Goal: Transaction & Acquisition: Purchase product/service

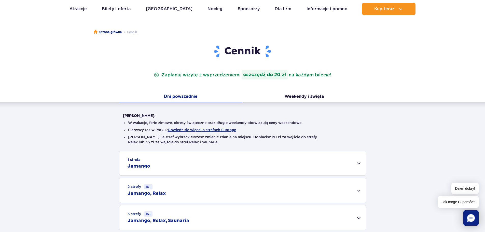
scroll to position [102, 0]
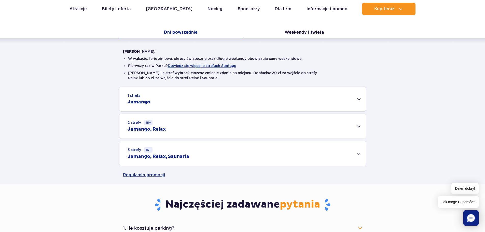
click at [238, 147] on div "3 strefy 16+ Jamango, Relax, Saunaria" at bounding box center [242, 153] width 246 height 25
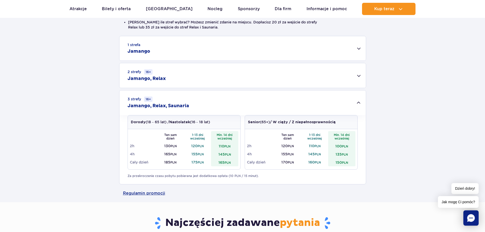
scroll to position [153, 0]
click at [220, 162] on td "165 PLN" at bounding box center [224, 162] width 27 height 8
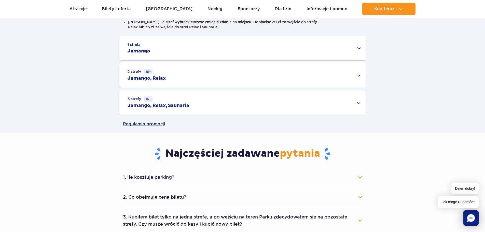
click at [220, 162] on td "165 PLN" at bounding box center [224, 162] width 27 height 8
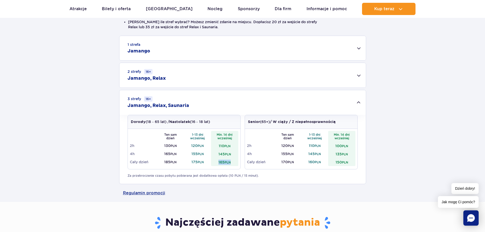
click at [220, 162] on td "165 PLN" at bounding box center [224, 162] width 27 height 8
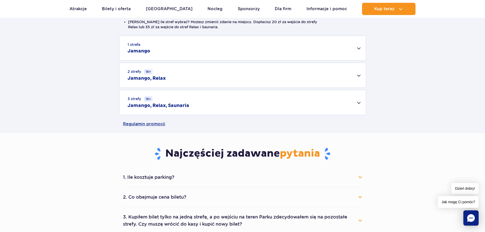
click at [209, 108] on div "3 strefy 16+ Jamango, Relax, Saunaria" at bounding box center [242, 102] width 246 height 25
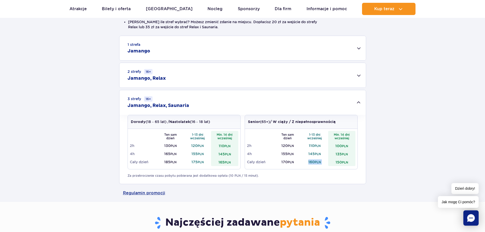
drag, startPoint x: 334, startPoint y: 164, endPoint x: 305, endPoint y: 163, distance: 28.8
click at [305, 163] on tr "Cały dzień 170 PLN 160 PLN 150 PLN" at bounding box center [301, 162] width 108 height 8
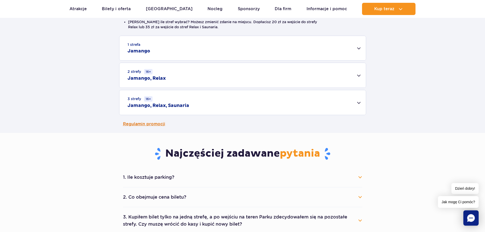
click at [210, 122] on link "Regulamin promocji" at bounding box center [242, 124] width 239 height 18
click at [220, 101] on div "3 strefy 16+ Jamango, Relax, Saunaria" at bounding box center [242, 102] width 246 height 25
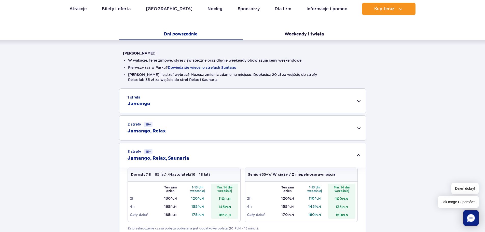
scroll to position [0, 0]
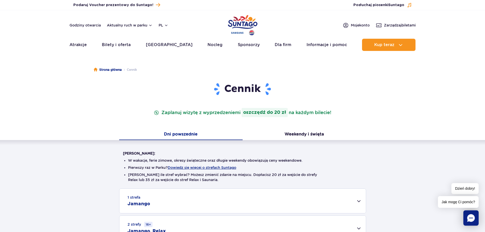
drag, startPoint x: 211, startPoint y: 114, endPoint x: 342, endPoint y: 114, distance: 131.6
click at [342, 114] on header "Cennik Zaplanuj wizytę z wyprzedzeniem i oszczędź do 20 zł na każdym bilecie!" at bounding box center [242, 99] width 239 height 35
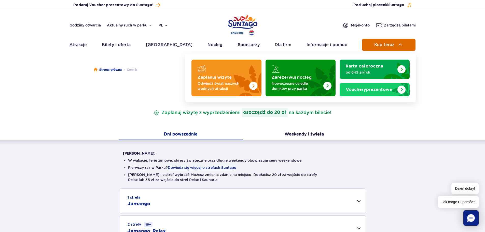
click at [386, 45] on span "Kup teraz" at bounding box center [384, 45] width 20 height 5
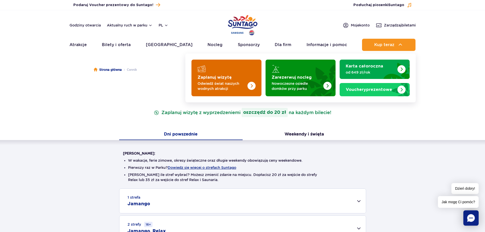
click at [212, 77] on strong "Zaplanuj wizytę" at bounding box center [215, 77] width 34 height 4
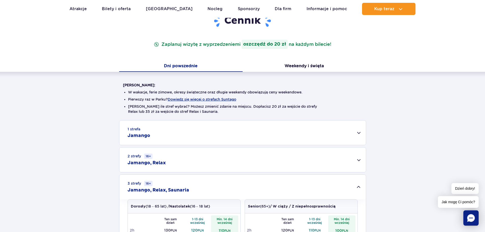
scroll to position [127, 0]
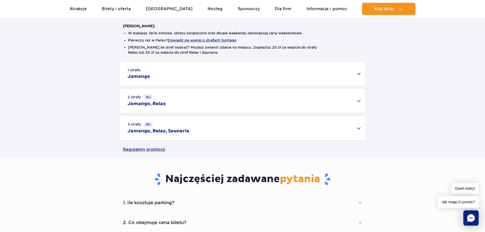
click at [189, 68] on div "1 strefa Jamango" at bounding box center [242, 73] width 246 height 24
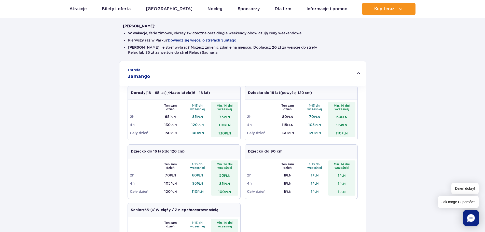
click at [190, 70] on div "1 strefa Jamango" at bounding box center [242, 73] width 246 height 24
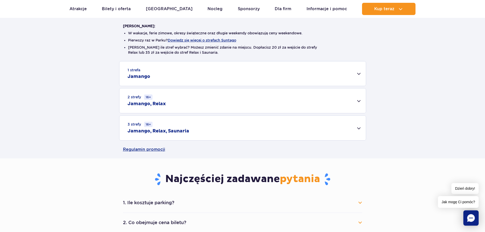
click at [186, 105] on div "2 strefy 16+ Jamango, Relax" at bounding box center [242, 100] width 246 height 25
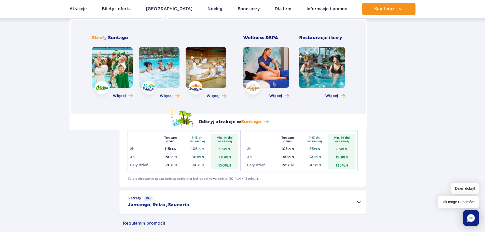
scroll to position [178, 0]
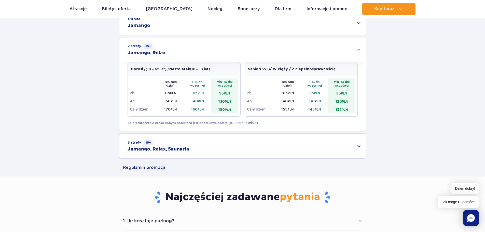
click at [153, 146] on div "3 strefy 16+ Jamango, Relax, Saunaria" at bounding box center [242, 146] width 246 height 25
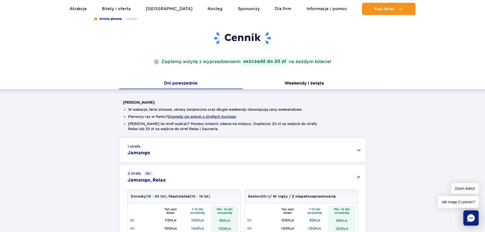
scroll to position [0, 0]
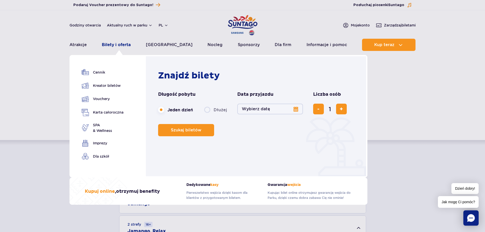
click at [107, 44] on link "Bilety i oferta" at bounding box center [116, 45] width 29 height 12
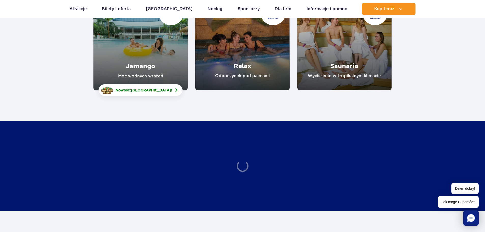
scroll to position [51, 0]
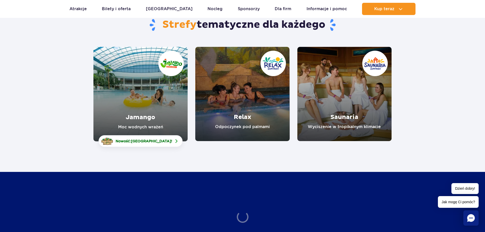
click at [243, 116] on link "Relax" at bounding box center [242, 94] width 94 height 94
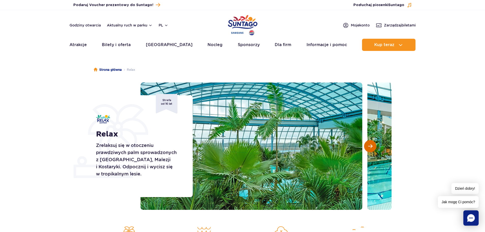
click at [364, 145] on button "Następny slajd" at bounding box center [370, 146] width 12 height 12
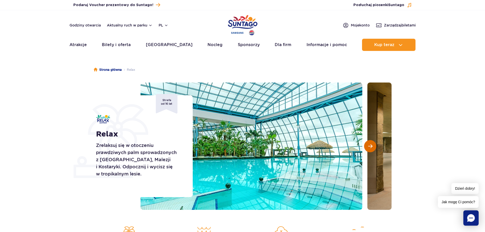
click at [365, 145] on button "Następny slajd" at bounding box center [370, 146] width 12 height 12
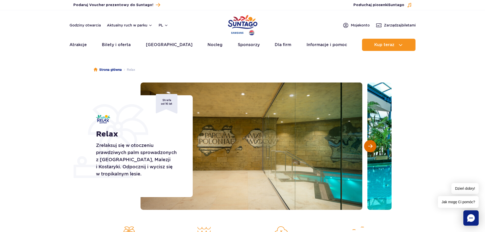
click at [365, 145] on button "Następny slajd" at bounding box center [370, 146] width 12 height 12
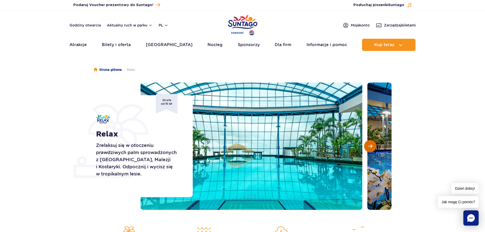
click at [365, 145] on button "Następny slajd" at bounding box center [370, 146] width 12 height 12
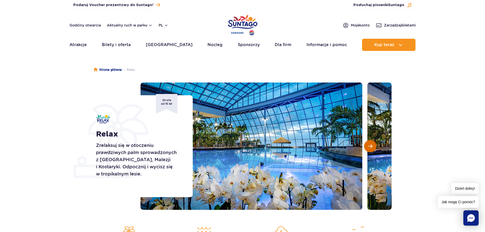
click at [365, 145] on button "Następny slajd" at bounding box center [370, 146] width 12 height 12
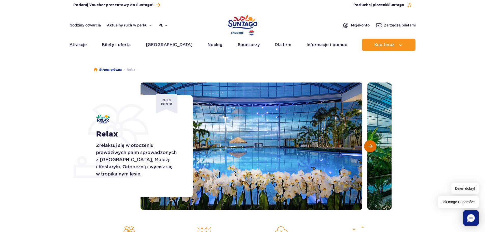
click at [365, 145] on button "Następny slajd" at bounding box center [370, 146] width 12 height 12
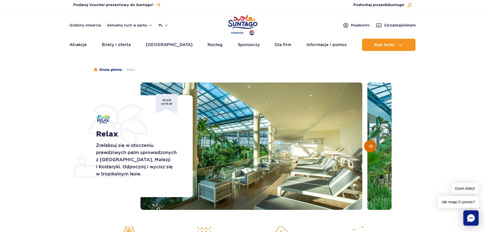
click at [365, 145] on button "Następny slajd" at bounding box center [370, 146] width 12 height 12
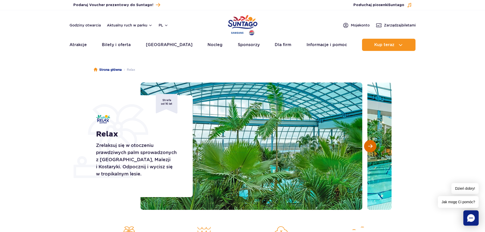
click at [365, 145] on button "Następny slajd" at bounding box center [370, 146] width 12 height 12
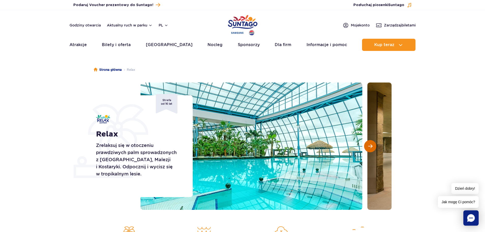
click at [365, 145] on button "Następny slajd" at bounding box center [370, 146] width 12 height 12
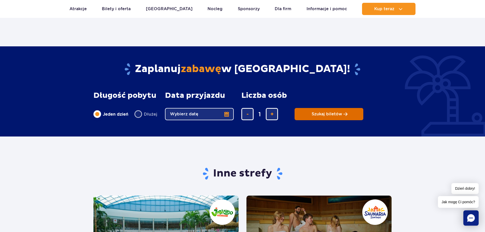
scroll to position [738, 0]
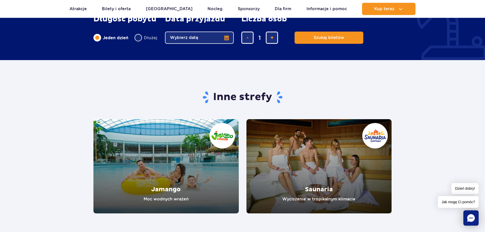
click at [308, 134] on link "Saunaria" at bounding box center [318, 166] width 145 height 94
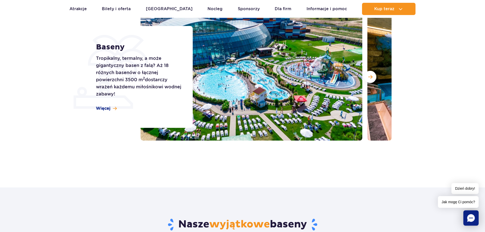
scroll to position [25, 0]
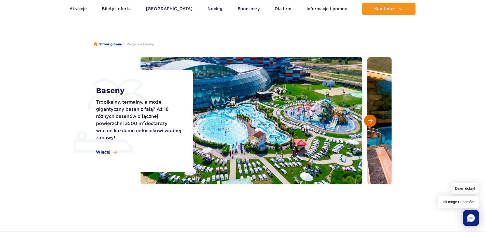
click at [372, 122] on span "Następny slajd" at bounding box center [370, 120] width 4 height 5
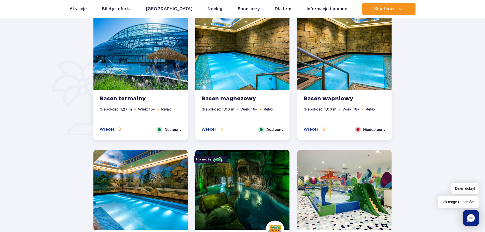
scroll to position [356, 0]
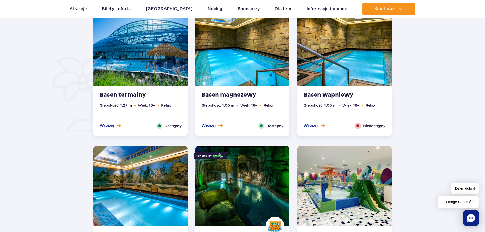
drag, startPoint x: 312, startPoint y: 124, endPoint x: 404, endPoint y: 134, distance: 93.0
click at [318, 125] on button "Więcej" at bounding box center [313, 126] width 21 height 6
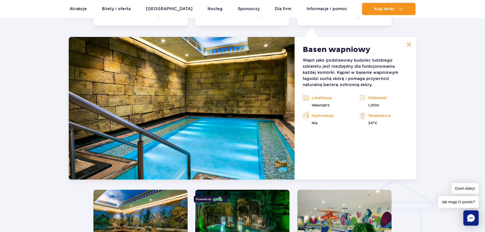
scroll to position [473, 0]
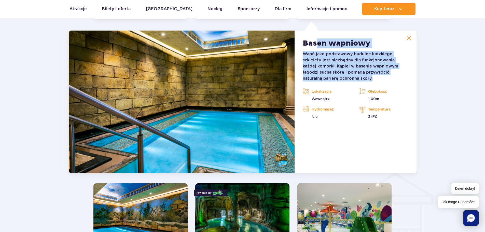
drag, startPoint x: 316, startPoint y: 48, endPoint x: 338, endPoint y: 80, distance: 39.4
click at [338, 80] on article "Basen wapniowy Wapń jako podstawowy budulec ludzkiego szkieletu jest niezbędny …" at bounding box center [356, 102] width 122 height 143
click at [338, 80] on p "Wapń jako podstawowy budulec ludzkiego szkieletu jest niezbędny dla funkcjonowa…" at bounding box center [355, 66] width 105 height 31
drag, startPoint x: 347, startPoint y: 79, endPoint x: 316, endPoint y: 55, distance: 39.4
click at [316, 55] on p "Wapń jako podstawowy budulec ludzkiego szkieletu jest niezbędny dla funkcjonowa…" at bounding box center [355, 66] width 105 height 31
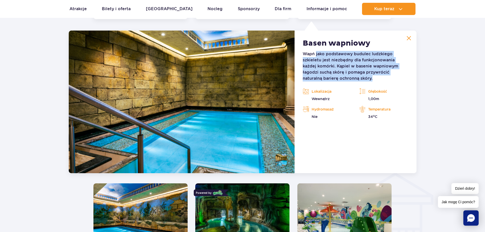
click at [316, 55] on p "Wapń jako podstawowy budulec ludzkiego szkieletu jest niezbędny dla funkcjonowa…" at bounding box center [355, 66] width 105 height 31
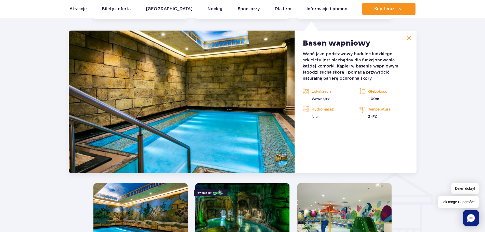
click at [320, 60] on p "Wapń jako podstawowy budulec ludzkiego szkieletu jest niezbędny dla funkcjonowa…" at bounding box center [355, 66] width 105 height 31
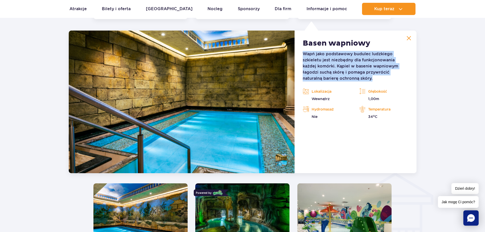
click at [320, 60] on p "Wapń jako podstawowy budulec ludzkiego szkieletu jest niezbędny dla funkcjonowa…" at bounding box center [355, 66] width 105 height 31
click at [410, 38] on img at bounding box center [409, 38] width 5 height 5
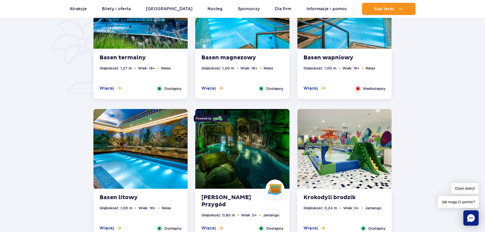
scroll to position [346, 0]
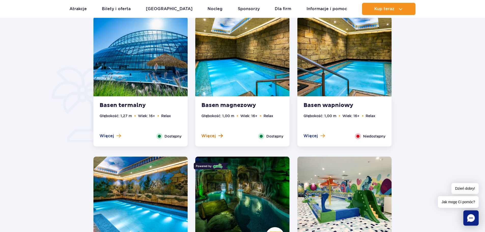
click at [218, 135] on span at bounding box center [220, 135] width 4 height 5
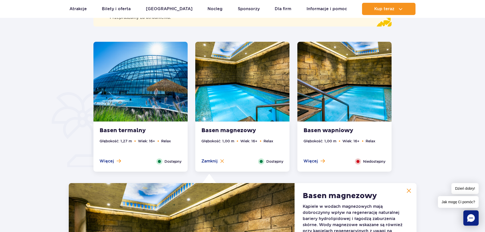
scroll to position [321, 0]
click at [215, 161] on span "Zamknij" at bounding box center [209, 162] width 16 height 6
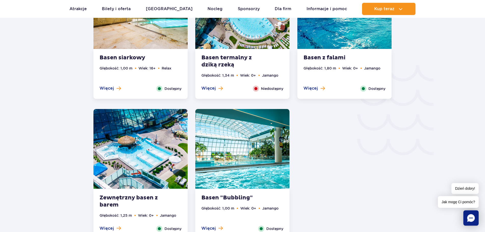
scroll to position [804, 0]
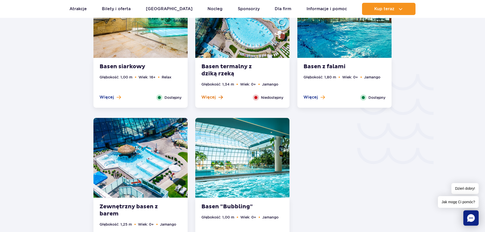
click at [213, 96] on span "Więcej" at bounding box center [208, 97] width 15 height 6
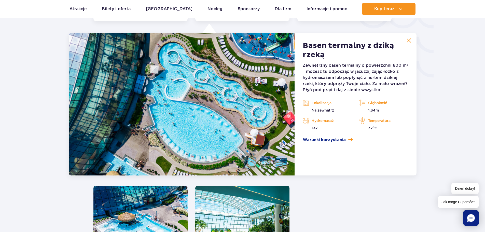
scroll to position [893, 0]
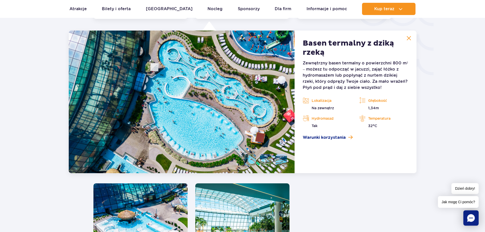
click at [306, 55] on h2 "Basen termalny z dziką rzeką" at bounding box center [355, 48] width 105 height 18
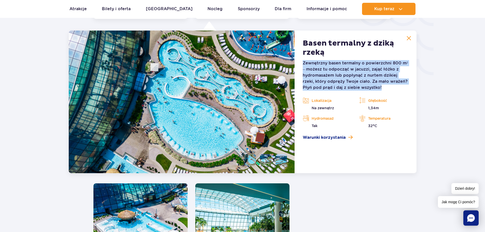
drag, startPoint x: 300, startPoint y: 62, endPoint x: 400, endPoint y: 88, distance: 103.5
click at [400, 88] on article "Basen termalny z dziką rzeką Zewnętrzny basen termalny o powierzchni 800 m² – m…" at bounding box center [356, 102] width 122 height 143
click at [312, 138] on span "Warunki korzystania" at bounding box center [324, 137] width 43 height 6
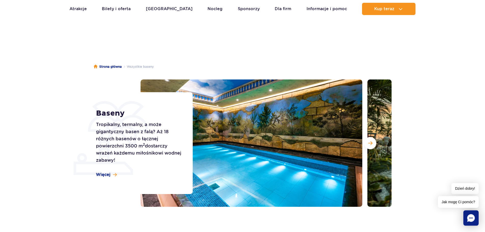
scroll to position [0, 0]
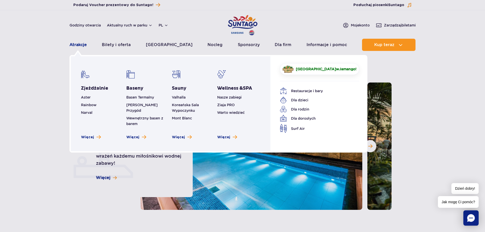
click at [81, 47] on link "Atrakcje" at bounding box center [78, 45] width 17 height 12
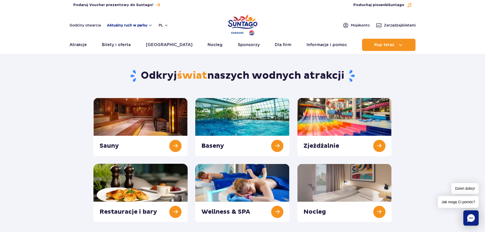
click at [123, 27] on button "Aktualny ruch w parku" at bounding box center [130, 25] width 46 height 4
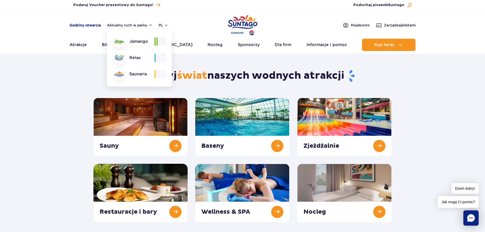
click at [90, 24] on link "Godziny otwarcia" at bounding box center [85, 25] width 31 height 5
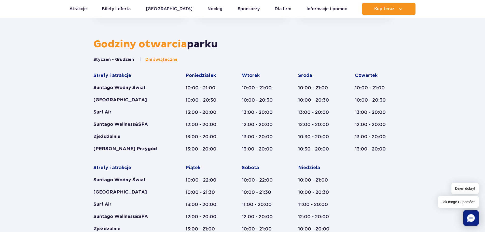
scroll to position [264, 0]
drag, startPoint x: 94, startPoint y: 125, endPoint x: 148, endPoint y: 149, distance: 58.8
click at [148, 149] on div "Strefy i atrakcje Suntago Wodny Świat Crocodile Island Surf Air Suntago Wellnes…" at bounding box center [129, 111] width 73 height 79
click at [148, 149] on div "[PERSON_NAME] Przygód" at bounding box center [129, 149] width 73 height 6
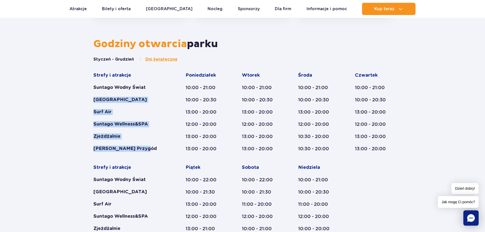
drag, startPoint x: 145, startPoint y: 152, endPoint x: 86, endPoint y: 101, distance: 78.5
click at [86, 101] on div "Godziny otwarcia parku Styczeń - Grudzień Dni świąteczne Strefy i atrakcje Sunt…" at bounding box center [242, 209] width 485 height 343
click at [86, 100] on div "Godziny otwarcia parku Styczeń - Grudzień Dni świąteczne Strefy i atrakcje Sunt…" at bounding box center [242, 209] width 485 height 343
drag, startPoint x: 90, startPoint y: 84, endPoint x: 130, endPoint y: 149, distance: 75.7
click at [130, 149] on div "Styczeń - Grudzień Dni świąteczne Strefy i atrakcje Suntago Wodny Świat Crocodi…" at bounding box center [243, 157] width 306 height 200
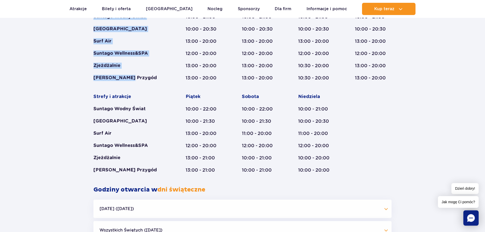
scroll to position [366, 0]
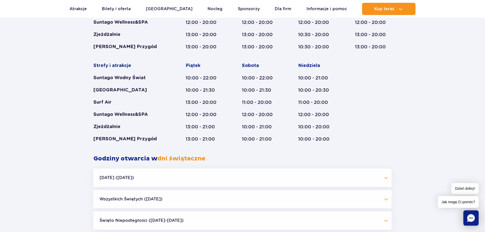
click at [150, 112] on div "Suntago Wellness&SPA" at bounding box center [129, 115] width 73 height 6
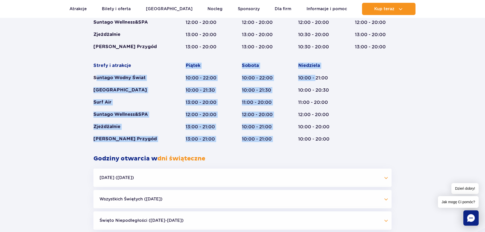
drag, startPoint x: 95, startPoint y: 78, endPoint x: 317, endPoint y: 78, distance: 222.3
click at [317, 78] on div "Strefy i atrakcje Suntago Wodny Świat Crocodile Island Surf Air Suntago Wellnes…" at bounding box center [242, 56] width 298 height 172
click at [317, 78] on div "10:00 - 21:00" at bounding box center [316, 78] width 37 height 6
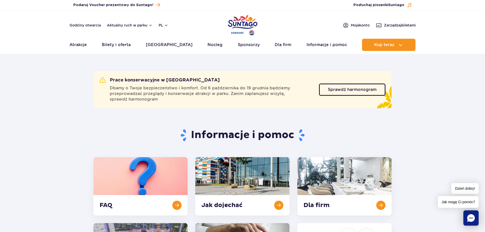
scroll to position [0, 0]
click at [349, 91] on span "Sprawdź harmonogram" at bounding box center [348, 90] width 49 height 4
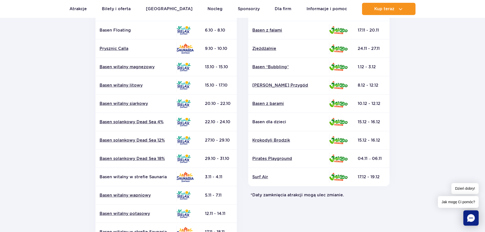
scroll to position [102, 0]
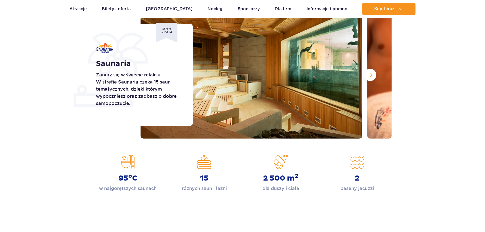
scroll to position [25, 0]
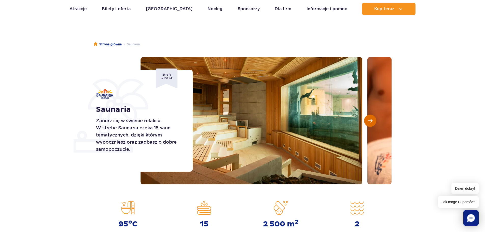
click at [371, 119] on span "Następny slajd" at bounding box center [370, 120] width 4 height 5
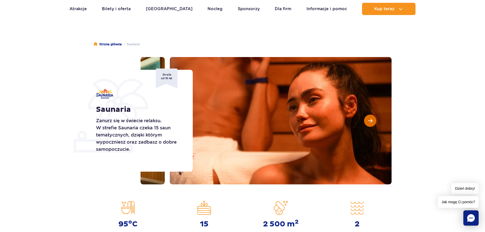
click at [371, 119] on span "Następny slajd" at bounding box center [370, 120] width 4 height 5
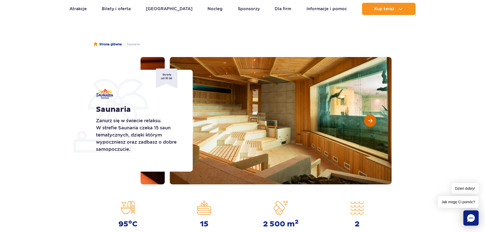
click at [371, 119] on span "Następny slajd" at bounding box center [370, 120] width 4 height 5
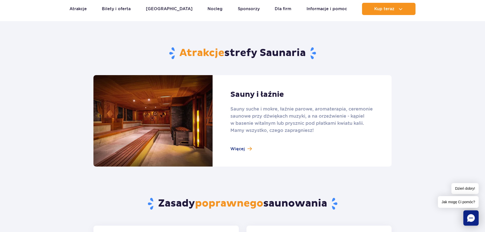
scroll to position [356, 0]
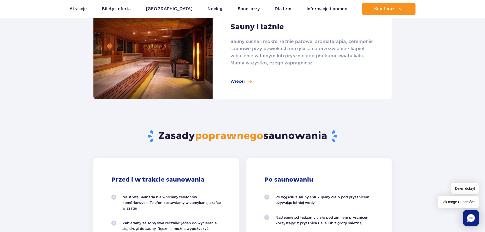
click at [240, 84] on link at bounding box center [242, 53] width 298 height 91
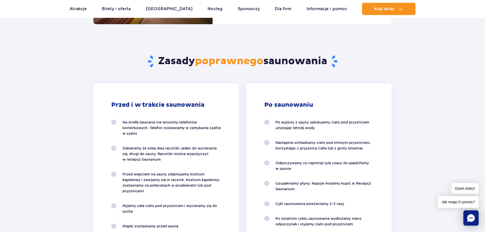
scroll to position [433, 0]
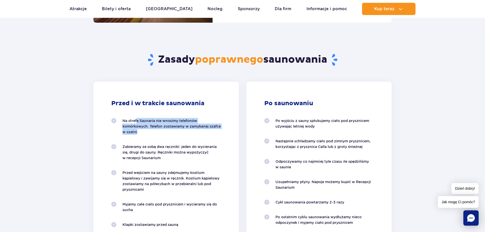
drag, startPoint x: 136, startPoint y: 120, endPoint x: 160, endPoint y: 131, distance: 26.2
click at [160, 131] on p "Na strefę Saunaria nie wnosimy telefonów komórkowych. Telefon zostawiamy w zamy…" at bounding box center [171, 126] width 99 height 17
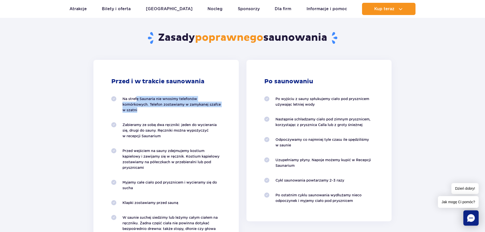
scroll to position [484, 0]
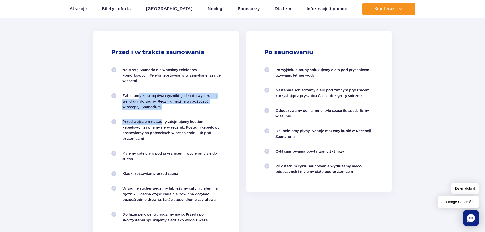
drag, startPoint x: 136, startPoint y: 92, endPoint x: 160, endPoint y: 110, distance: 29.6
click at [160, 110] on ol "Na strefę Saunaria nie wnosimy telefonów komórkowych. Telefon zostawiamy w zamy…" at bounding box center [166, 145] width 110 height 156
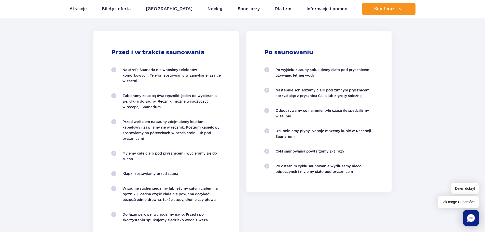
click at [165, 110] on ol "Na strefę Saunaria nie wnosimy telefonów komórkowych. Telefon zostawiamy w zamy…" at bounding box center [166, 145] width 110 height 156
click at [158, 105] on p "Zabieramy ze sobą dwa ręczniki: jeden do wycierania się, drugi do sauny. Ręczni…" at bounding box center [171, 101] width 99 height 17
drag, startPoint x: 155, startPoint y: 94, endPoint x: 161, endPoint y: 106, distance: 13.2
click at [161, 106] on p "Zabieramy ze sobą dwa ręczniki: jeden do wycierania się, drugi do sauny. Ręczni…" at bounding box center [171, 101] width 99 height 17
drag, startPoint x: 175, startPoint y: 123, endPoint x: 178, endPoint y: 138, distance: 15.5
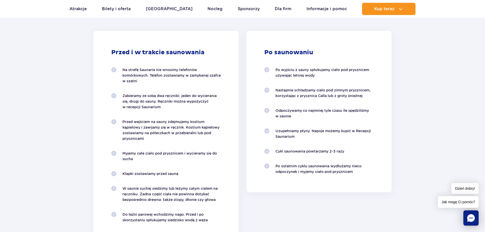
click at [178, 138] on p "Przed wejściem na sauny zdejmujemy kostium kąpielowy i zawijamy się w ręcznik. …" at bounding box center [171, 130] width 99 height 22
click at [173, 155] on p "Myjemy całe ciało pod prysznicem i wycieramy się do sucha" at bounding box center [171, 155] width 99 height 11
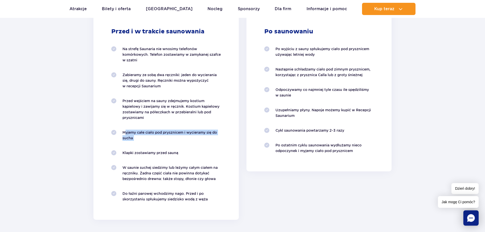
scroll to position [535, 0]
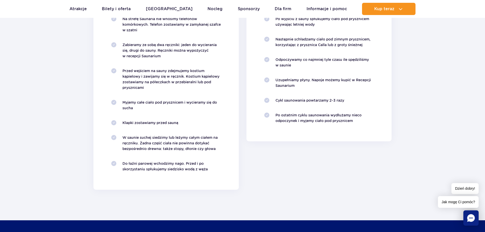
click at [173, 148] on p "W saunie suchej siedzimy lub leżymy całym ciałem na ręczniku. Żadna część ciała…" at bounding box center [171, 143] width 99 height 17
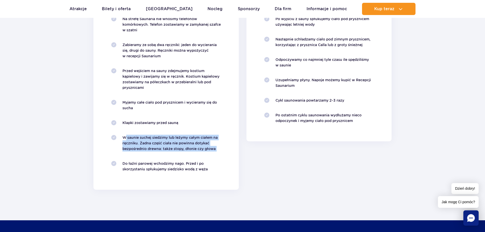
click at [173, 148] on p "W saunie suchej siedzimy lub leżymy całym ciałem na ręczniku. Żadna część ciała…" at bounding box center [171, 143] width 99 height 17
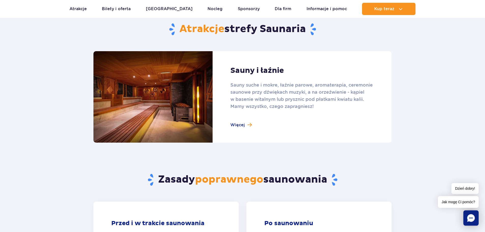
scroll to position [305, 0]
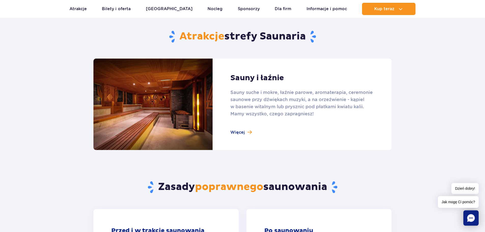
click at [231, 131] on link at bounding box center [242, 104] width 298 height 91
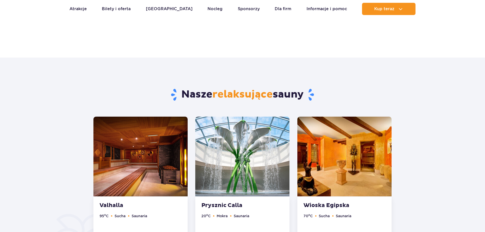
scroll to position [255, 0]
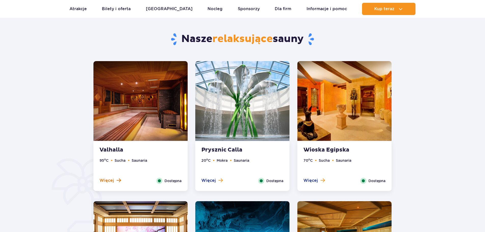
click at [118, 180] on span at bounding box center [119, 180] width 4 height 5
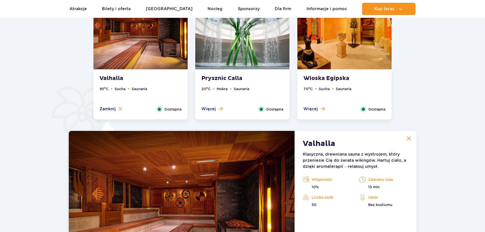
scroll to position [325, 0]
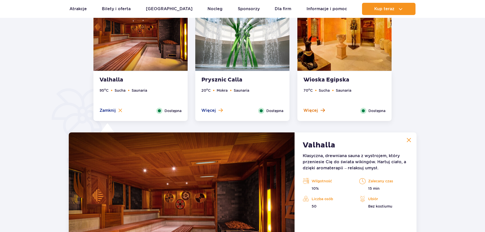
click at [316, 109] on span "Więcej" at bounding box center [310, 111] width 15 height 6
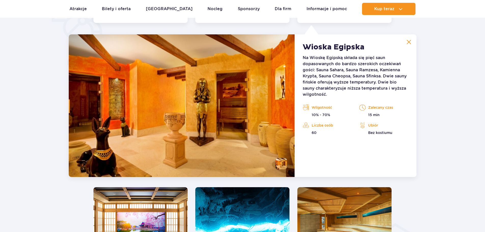
scroll to position [426, 0]
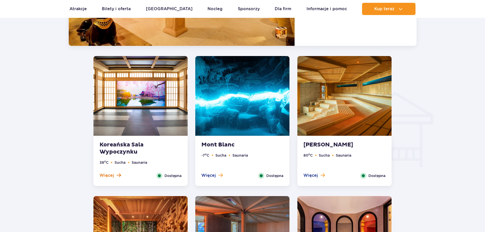
click at [106, 174] on span "Więcej" at bounding box center [107, 176] width 15 height 6
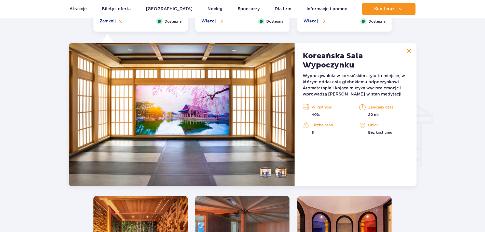
scroll to position [566, 0]
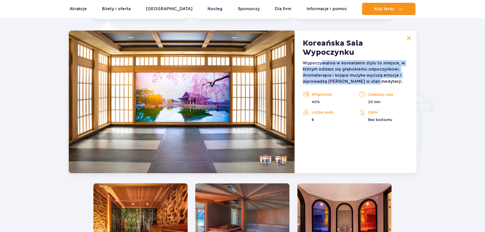
drag, startPoint x: 323, startPoint y: 63, endPoint x: 380, endPoint y: 81, distance: 60.1
click at [380, 81] on p "Wypoczywalnia w koreańskim stylu to miejsce, w którym oddasz się głębokiemu odp…" at bounding box center [355, 72] width 105 height 24
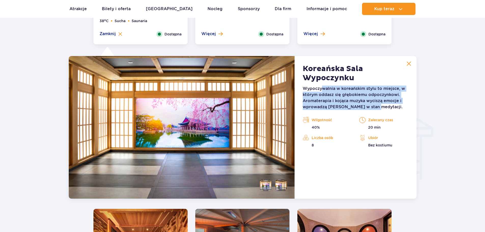
scroll to position [668, 0]
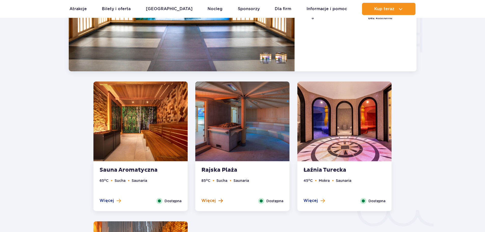
click at [208, 202] on span "Więcej" at bounding box center [208, 201] width 15 height 6
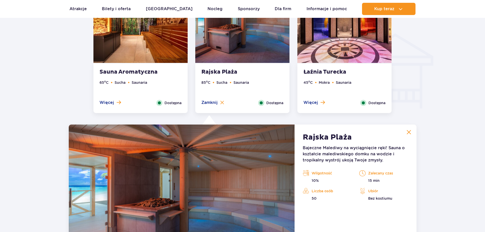
scroll to position [579, 0]
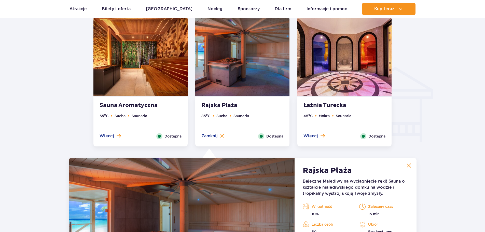
click at [310, 136] on span "Więcej" at bounding box center [310, 136] width 15 height 6
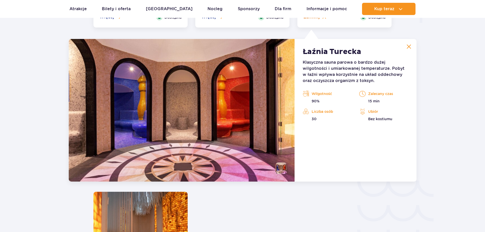
scroll to position [706, 0]
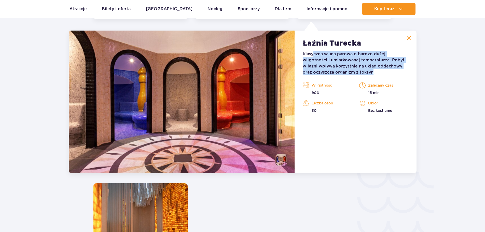
drag, startPoint x: 313, startPoint y: 55, endPoint x: 362, endPoint y: 74, distance: 51.7
click at [362, 74] on p "Klasyczna sauna parowa o bardzo dużej wilgotności i umiarkowanej temperaturze. …" at bounding box center [355, 63] width 105 height 24
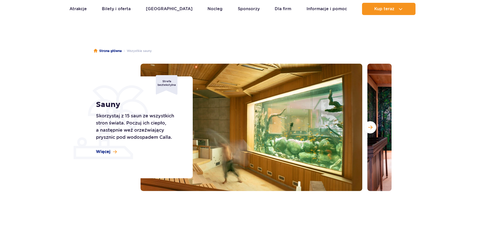
scroll to position [0, 0]
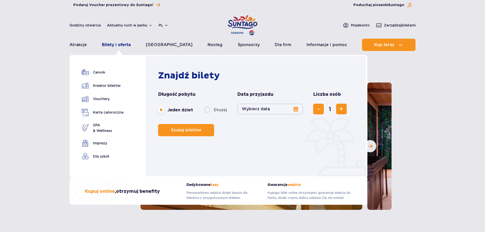
click at [113, 45] on link "Bilety i oferta" at bounding box center [116, 45] width 29 height 12
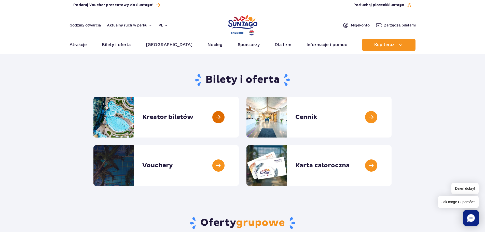
click at [239, 116] on link at bounding box center [239, 117] width 0 height 41
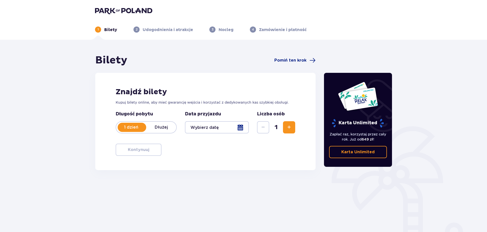
click at [245, 127] on div at bounding box center [217, 127] width 64 height 12
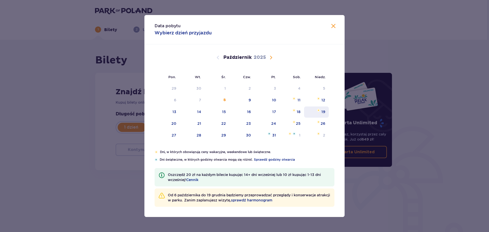
click at [316, 112] on div "19" at bounding box center [316, 111] width 25 height 11
type input "19.10.25"
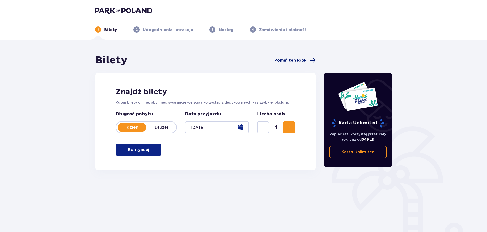
click at [295, 62] on span "Pomiń ten krok" at bounding box center [290, 61] width 32 height 6
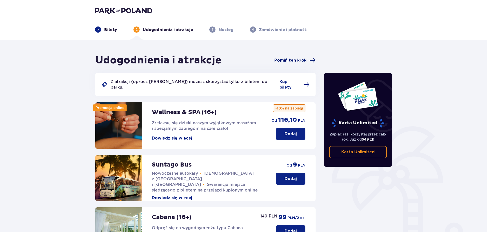
click at [286, 59] on span "Pomiń ten krok" at bounding box center [290, 61] width 32 height 6
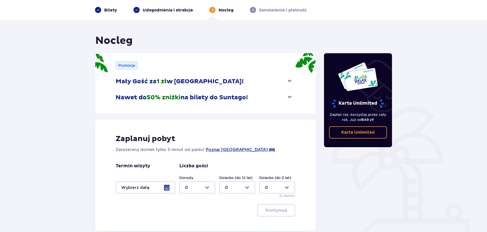
scroll to position [49, 0]
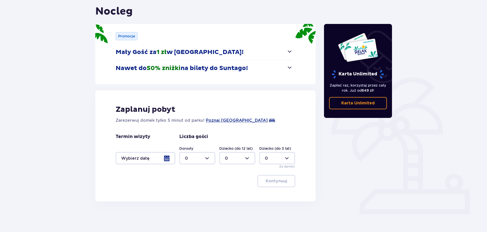
click at [285, 66] on button "Nawet do 50% zniżki na bilety do Suntago!" at bounding box center [204, 68] width 177 height 16
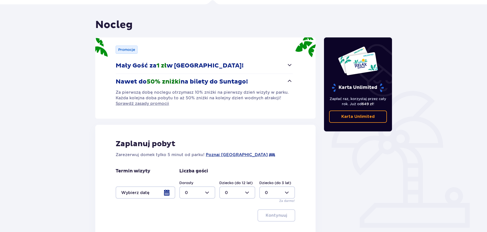
scroll to position [0, 0]
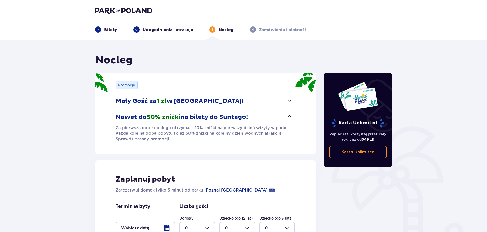
click at [178, 29] on p "Udogodnienia i atrakcje" at bounding box center [168, 30] width 50 height 6
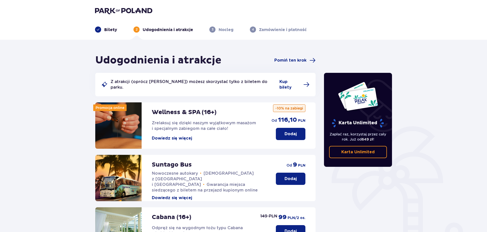
click at [215, 28] on div "3 Nocleg" at bounding box center [221, 29] width 24 height 6
click at [230, 30] on p "Nocleg" at bounding box center [225, 30] width 15 height 6
click at [295, 58] on span "Pomiń ten krok" at bounding box center [290, 61] width 32 height 6
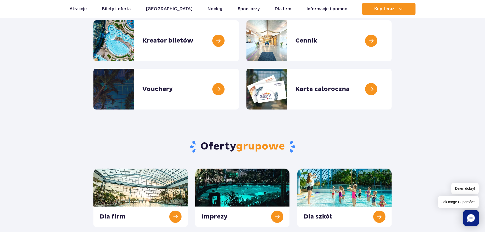
scroll to position [25, 0]
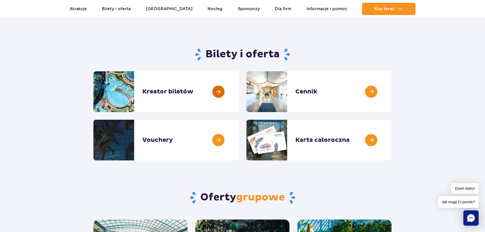
click at [239, 92] on link at bounding box center [239, 91] width 0 height 41
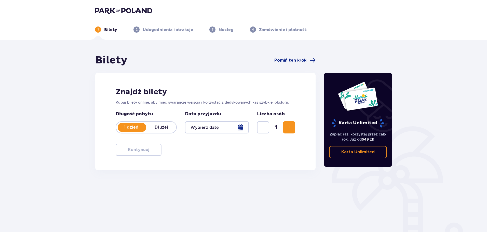
click at [239, 127] on div at bounding box center [217, 127] width 64 height 12
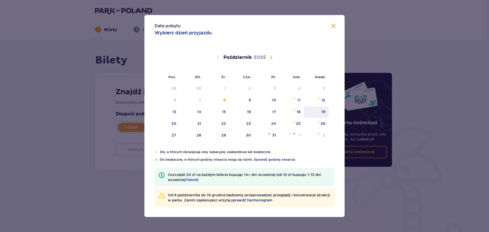
click at [320, 111] on img "niedziela, 19 października 2025" at bounding box center [318, 110] width 3 height 3
type input "19.10.25"
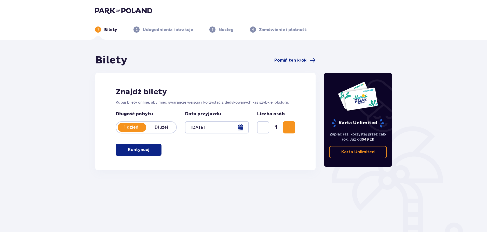
click at [285, 128] on button "Zwiększ" at bounding box center [289, 127] width 12 height 12
click at [154, 153] on button "Kontynuuj" at bounding box center [139, 150] width 46 height 12
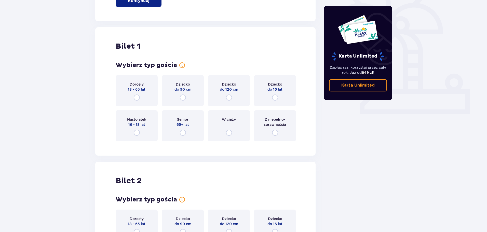
scroll to position [170, 0]
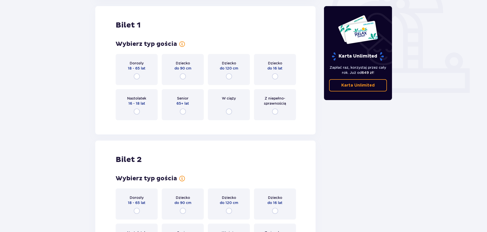
click at [154, 152] on div "Bilety Pomiń ten krok Znajdź bilety Kupuj bilety online, aby mieć gwarancję wej…" at bounding box center [205, 88] width 220 height 409
click at [139, 74] on input "radio" at bounding box center [137, 76] width 6 height 6
radio input "true"
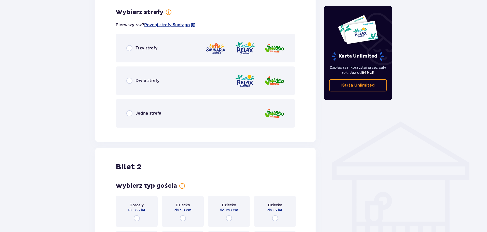
scroll to position [294, 0]
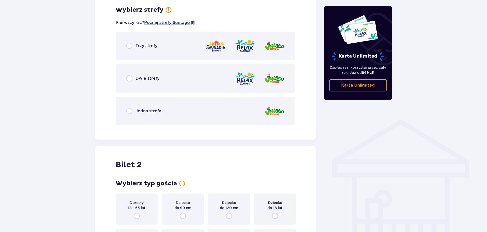
click at [152, 45] on span "Trzy strefy" at bounding box center [146, 46] width 22 height 6
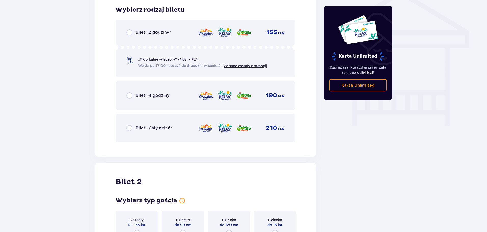
scroll to position [398, 0]
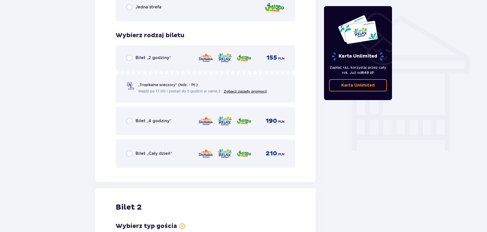
drag, startPoint x: 156, startPoint y: 151, endPoint x: 162, endPoint y: 169, distance: 19.4
click at [156, 151] on span "Bilet „Cały dzień”" at bounding box center [153, 154] width 37 height 6
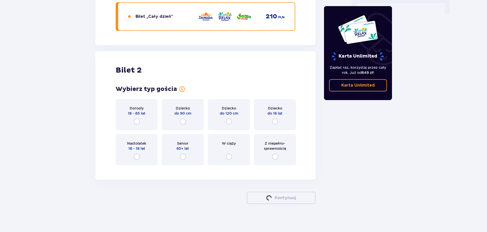
scroll to position [538, 0]
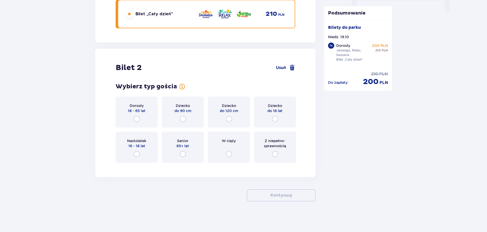
click at [139, 120] on input "radio" at bounding box center [137, 119] width 6 height 6
radio input "true"
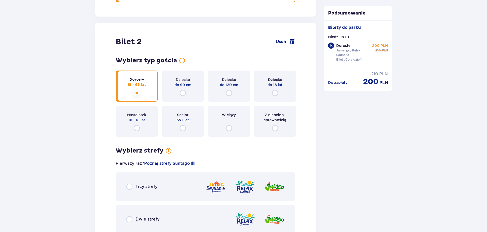
scroll to position [616, 0]
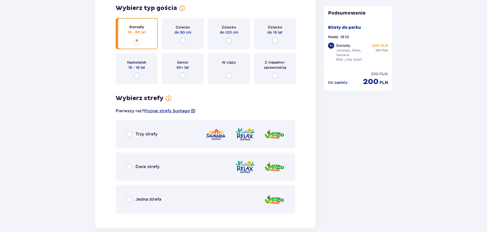
click at [134, 134] on div "Trzy strefy" at bounding box center [141, 134] width 31 height 6
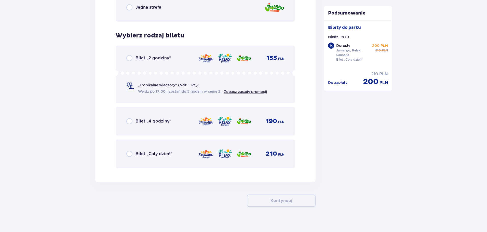
scroll to position [813, 0]
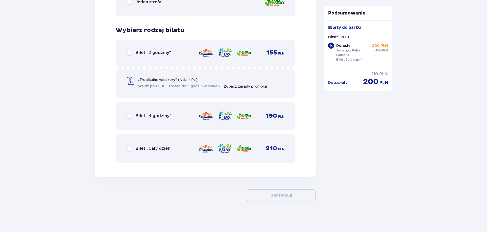
click at [138, 148] on span "Bilet „Cały dzień”" at bounding box center [153, 149] width 37 height 6
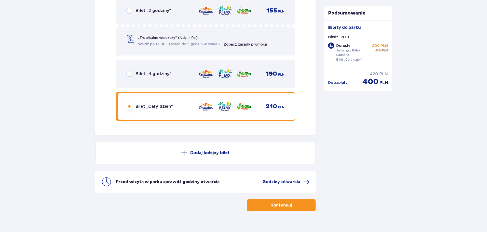
scroll to position [861, 0]
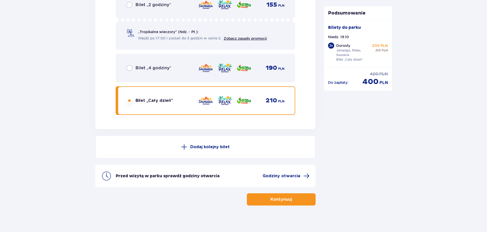
click at [289, 196] on button "Kontynuuj" at bounding box center [281, 199] width 69 height 12
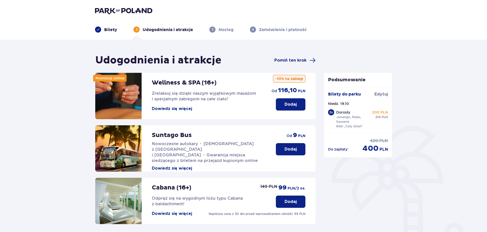
scroll to position [113, 0]
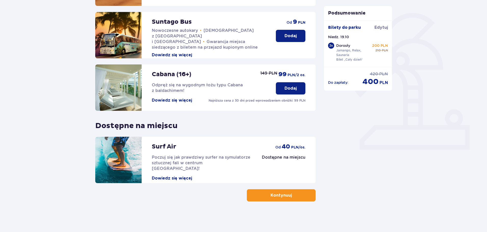
click at [281, 197] on p "Kontynuuj" at bounding box center [280, 195] width 21 height 6
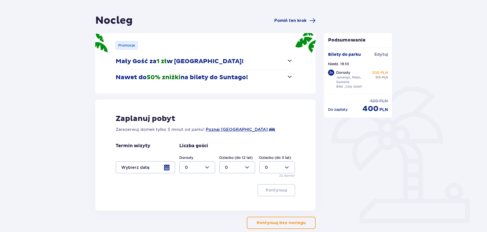
scroll to position [46, 0]
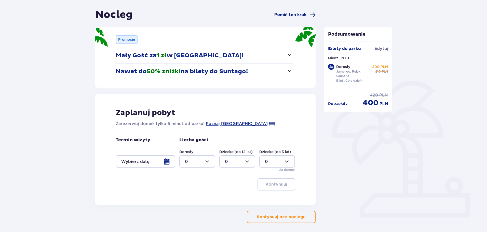
click at [272, 216] on p "Kontynuuj bez noclegu" at bounding box center [281, 217] width 49 height 6
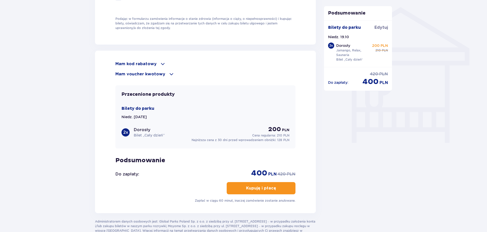
scroll to position [442, 0]
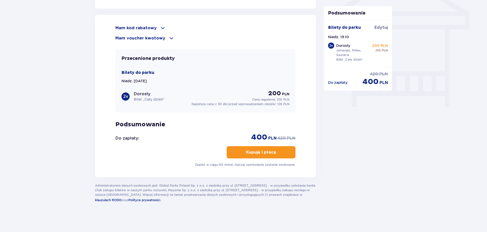
click at [150, 72] on p "Bilety do parku" at bounding box center [137, 73] width 33 height 6
drag, startPoint x: 253, startPoint y: 98, endPoint x: 303, endPoint y: 104, distance: 50.7
click at [303, 104] on div "Mam kod rabatowy Zastosuj Mam voucher kwotowy Zastosuj Przecenione produkty Bil…" at bounding box center [205, 96] width 221 height 162
